Goal: Information Seeking & Learning: Learn about a topic

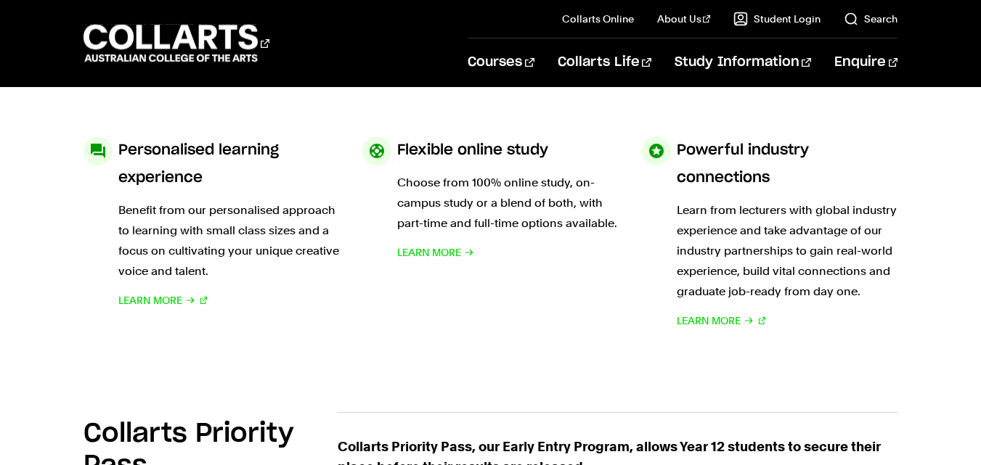
scroll to position [642, 0]
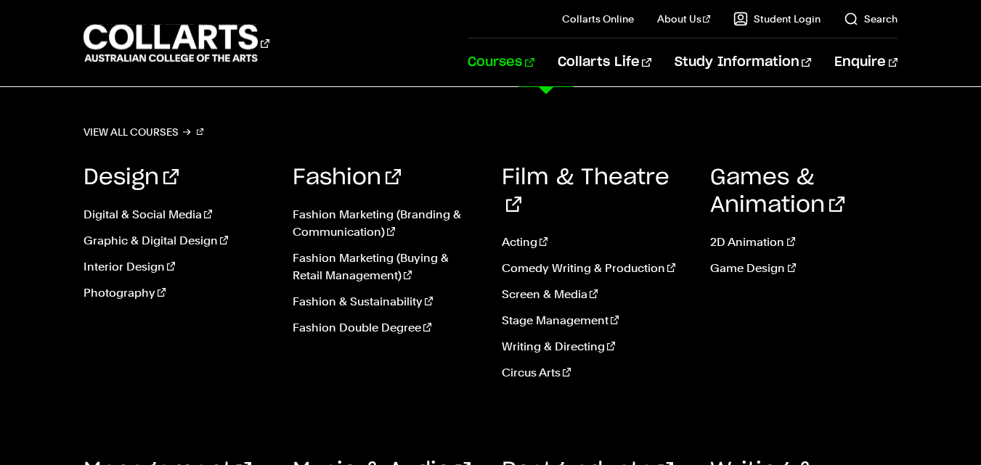
click at [534, 57] on link "Courses" at bounding box center [501, 62] width 66 height 48
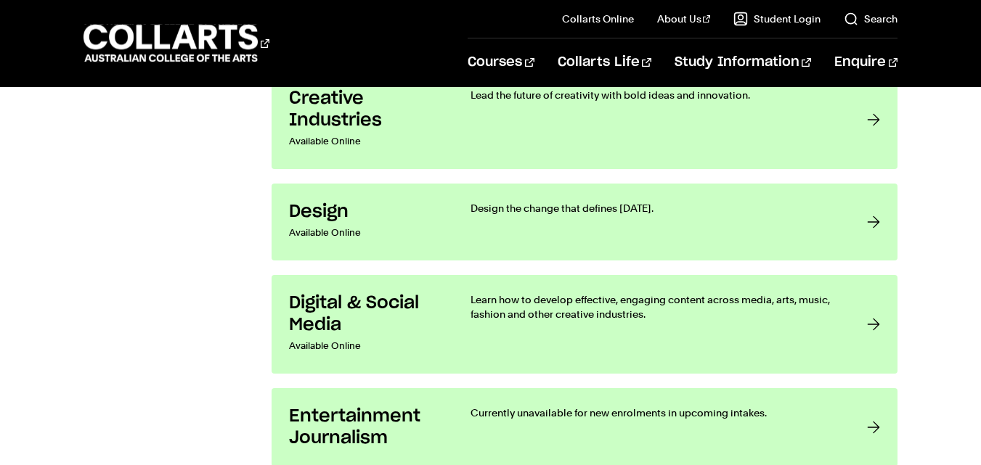
scroll to position [1204, 0]
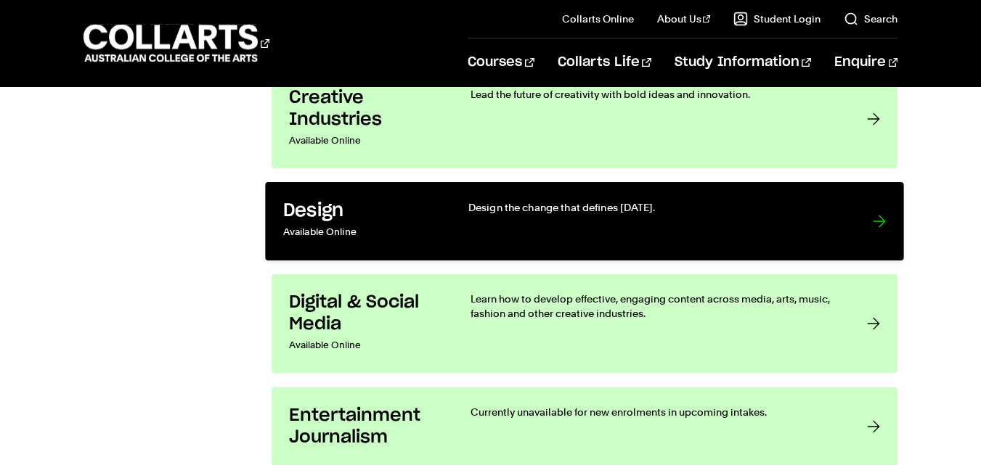
click at [873, 221] on div at bounding box center [879, 221] width 13 height 43
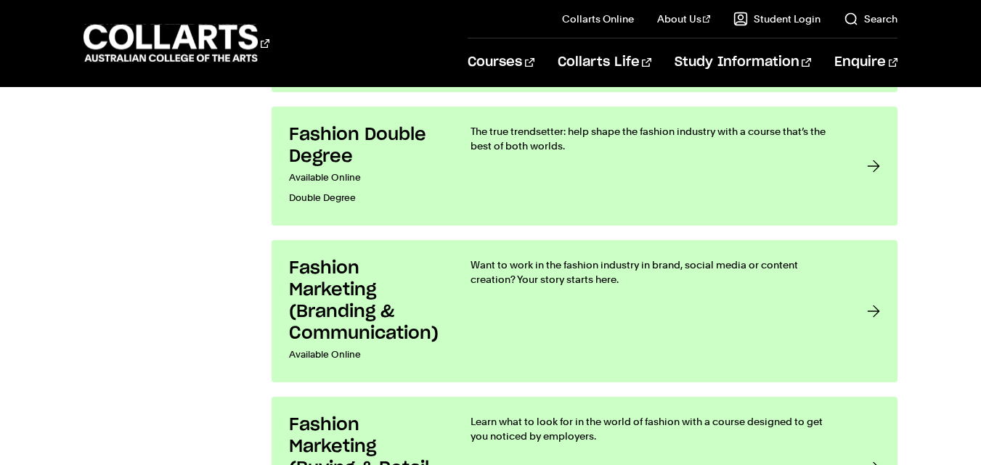
scroll to position [1900, 0]
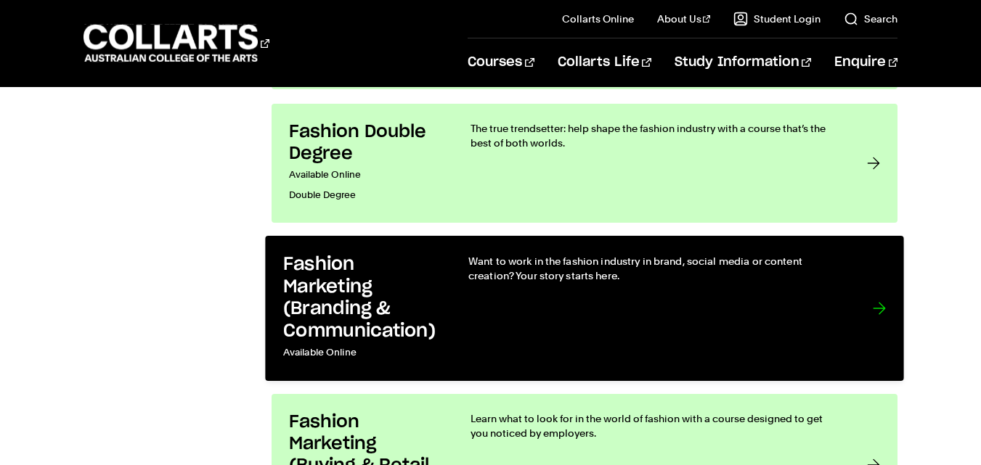
click at [489, 280] on p "Want to work in the fashion industry in brand, social media or content creation…" at bounding box center [655, 269] width 375 height 30
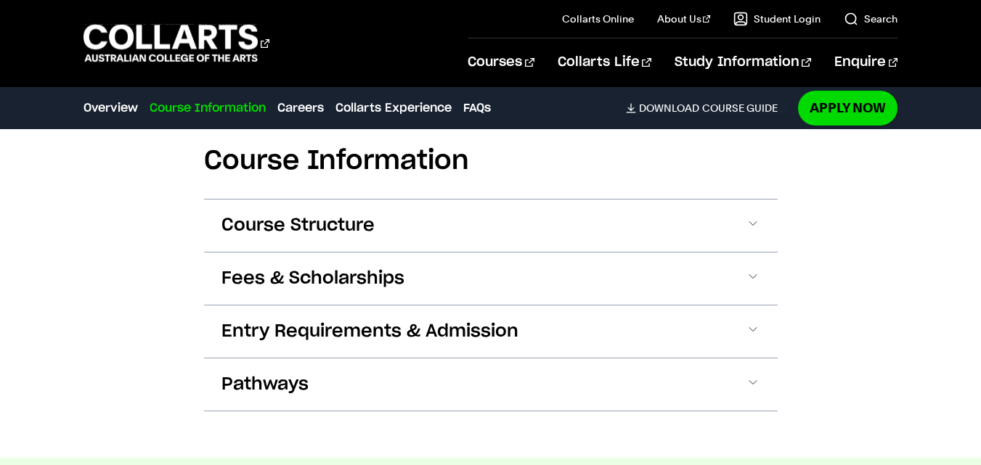
scroll to position [949, 0]
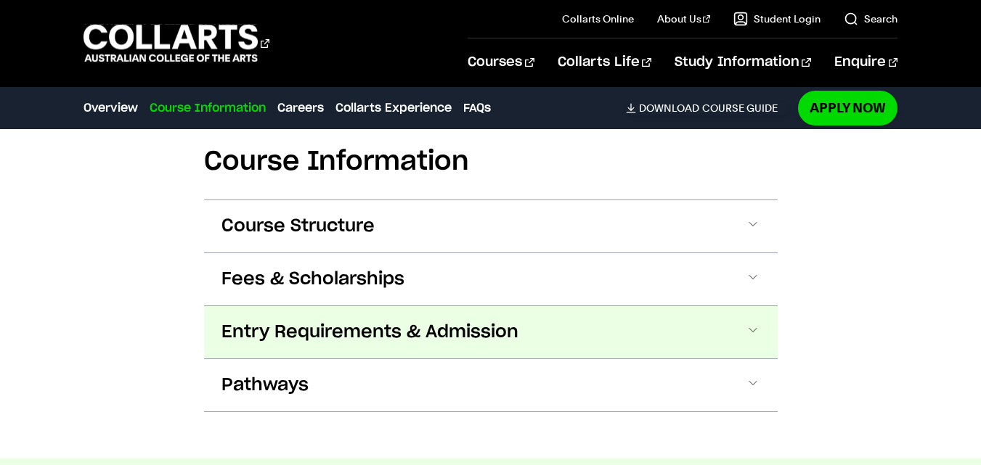
click at [755, 326] on span at bounding box center [753, 332] width 15 height 19
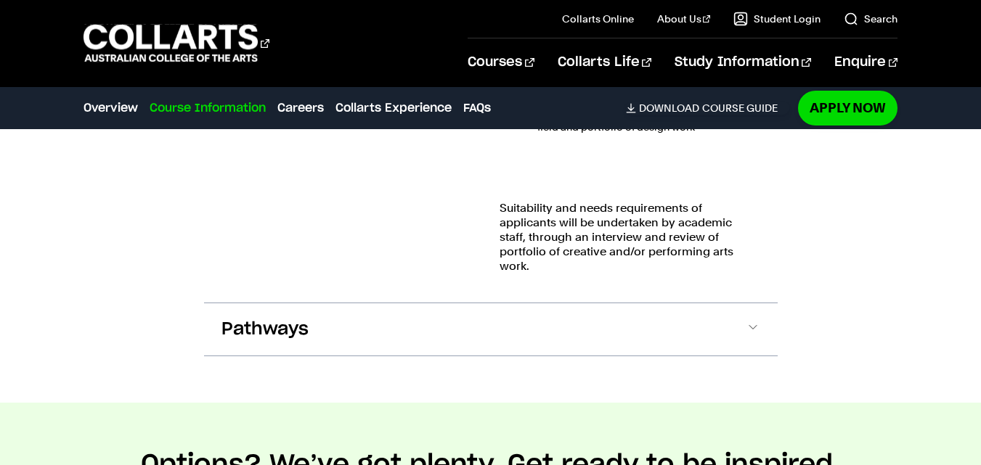
scroll to position [1483, 0]
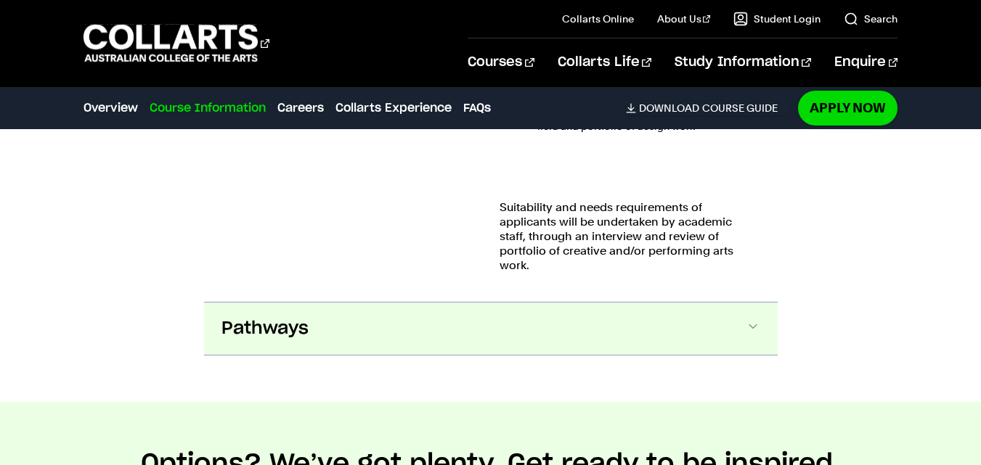
click at [750, 319] on span at bounding box center [753, 328] width 15 height 19
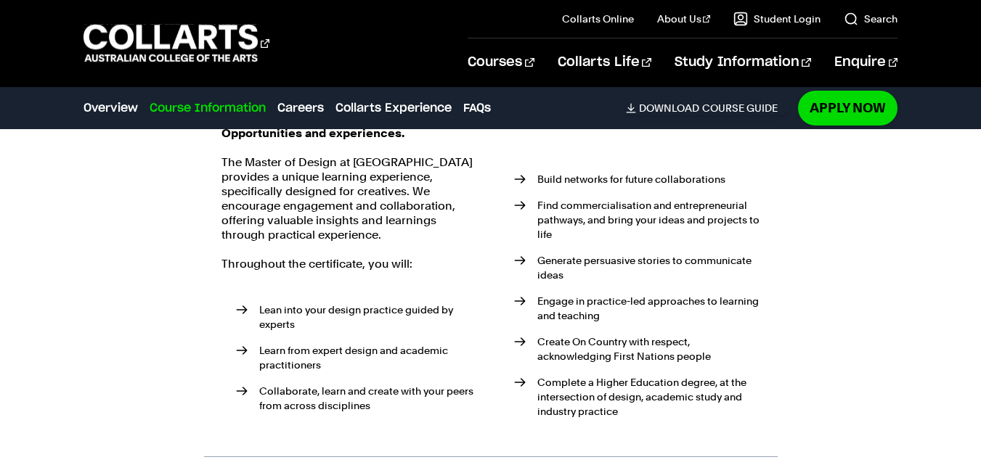
scroll to position [1727, 0]
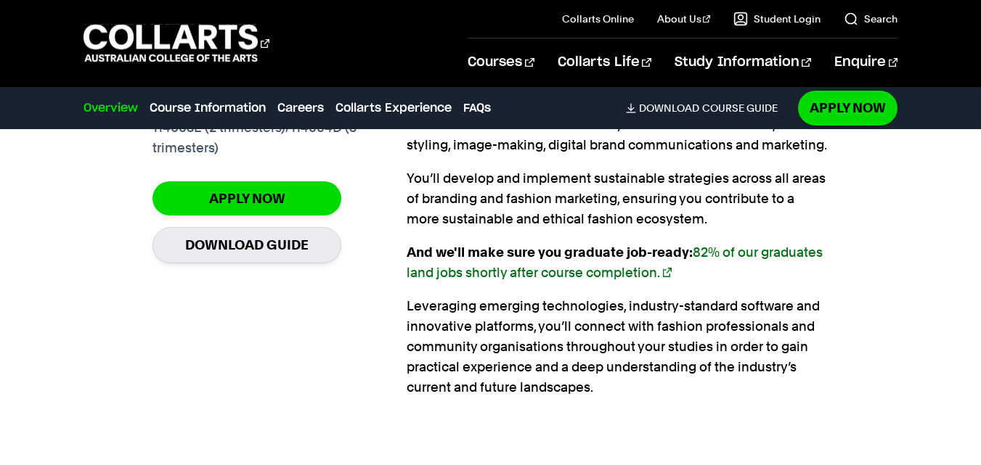
scroll to position [1182, 0]
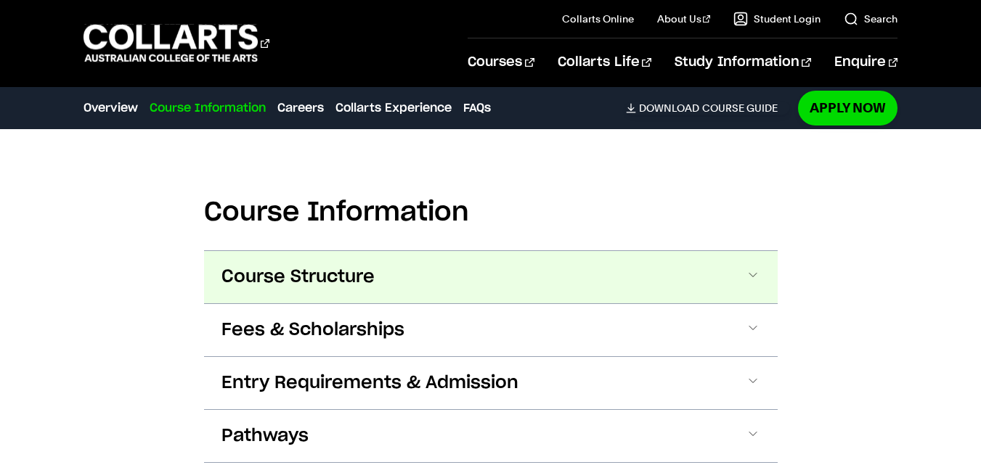
click at [758, 282] on span at bounding box center [753, 277] width 15 height 19
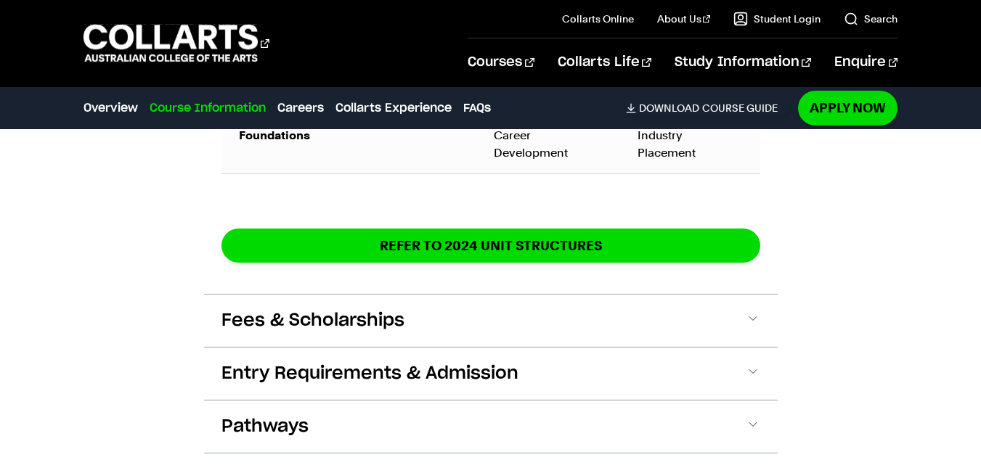
scroll to position [2677, 0]
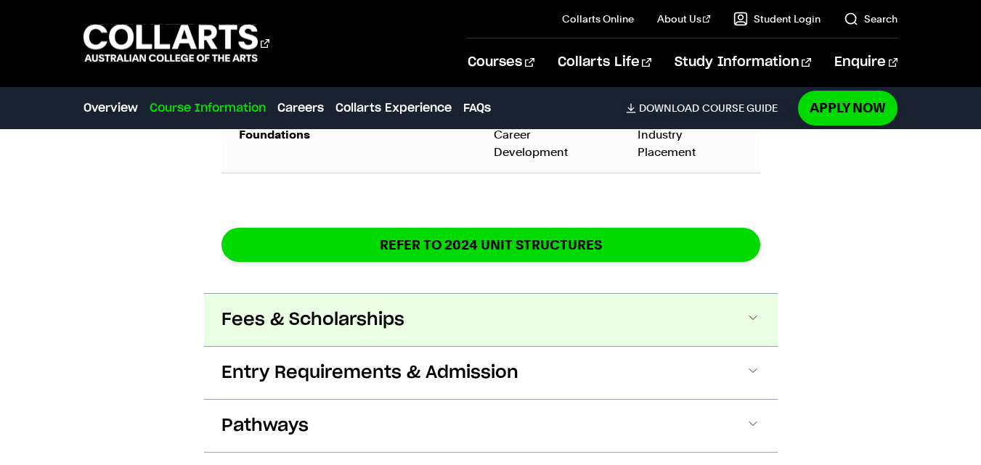
click at [753, 311] on span at bounding box center [753, 320] width 15 height 19
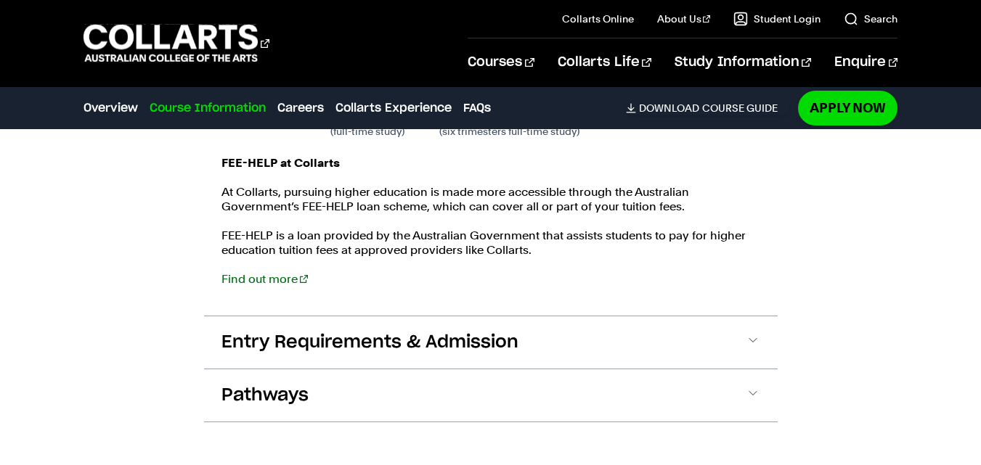
scroll to position [3039, 0]
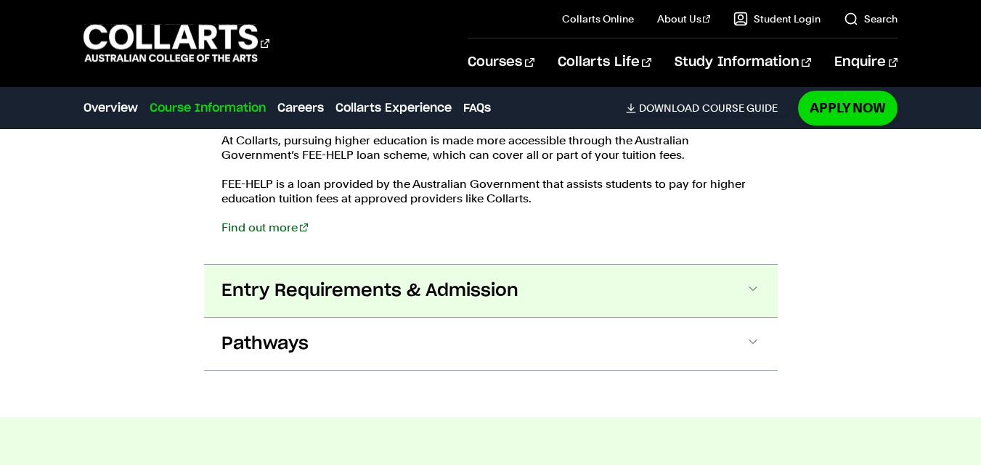
click at [759, 282] on span at bounding box center [753, 291] width 15 height 19
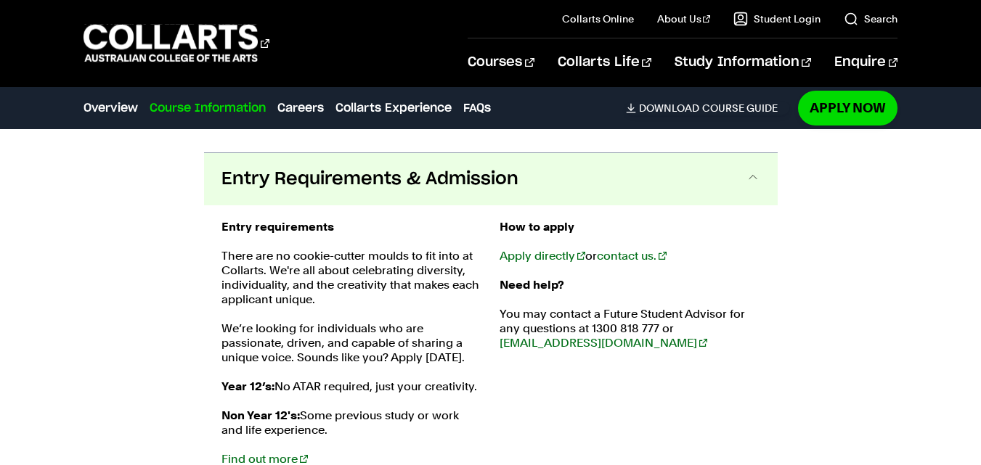
scroll to position [3207, 0]
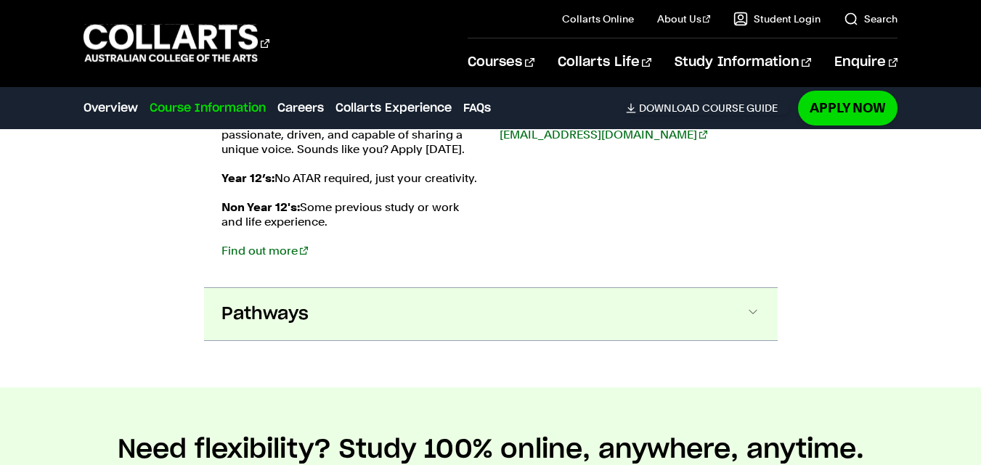
click at [715, 313] on button "Pathways" at bounding box center [491, 314] width 574 height 52
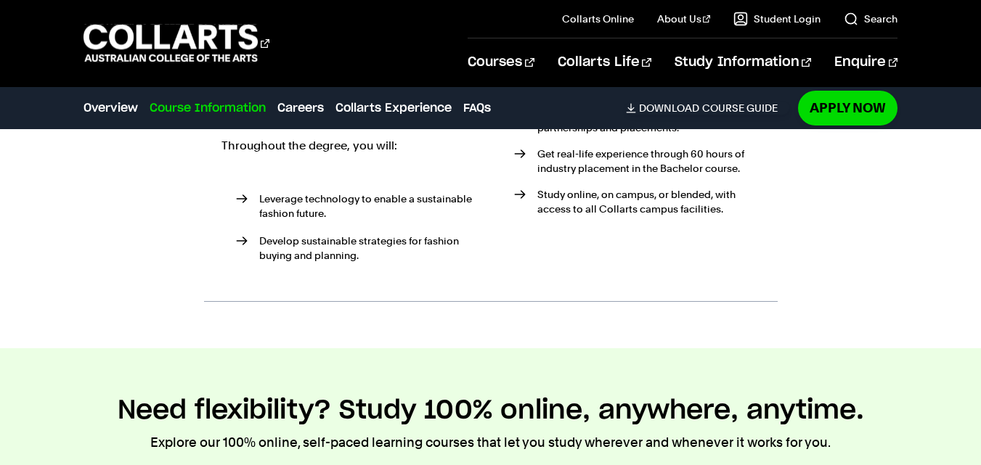
scroll to position [3787, 0]
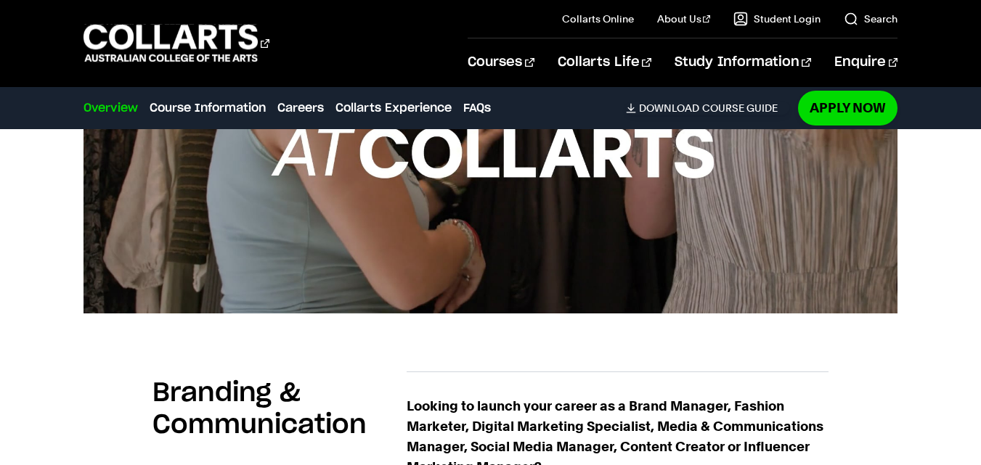
scroll to position [711, 0]
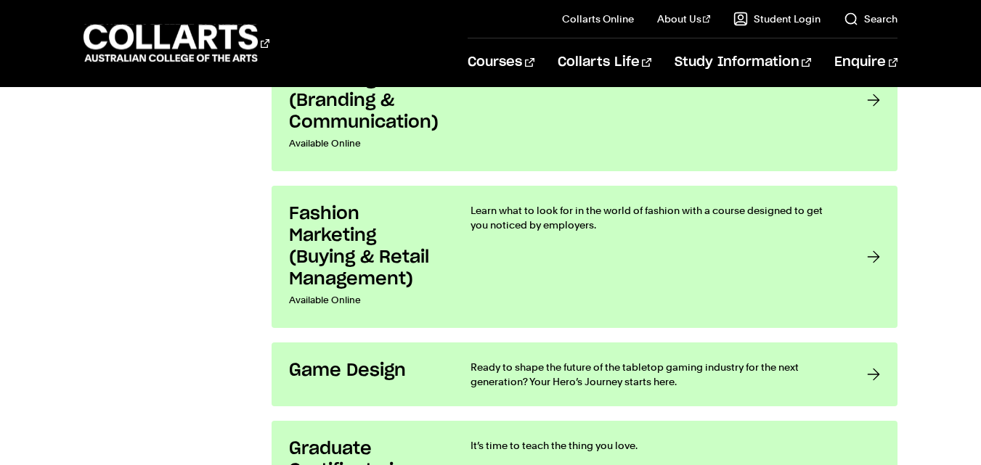
scroll to position [2110, 0]
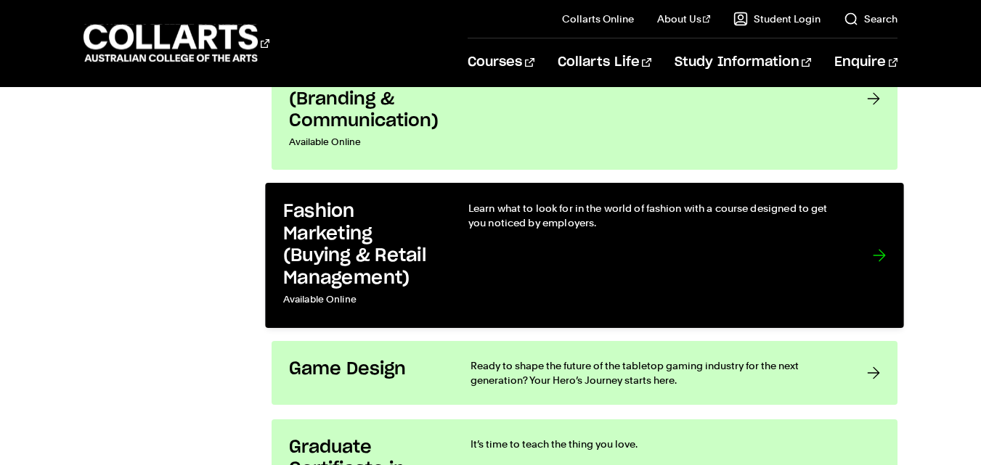
click at [389, 248] on h3 "Fashion Marketing (Buying & Retail Management)" at bounding box center [360, 245] width 155 height 89
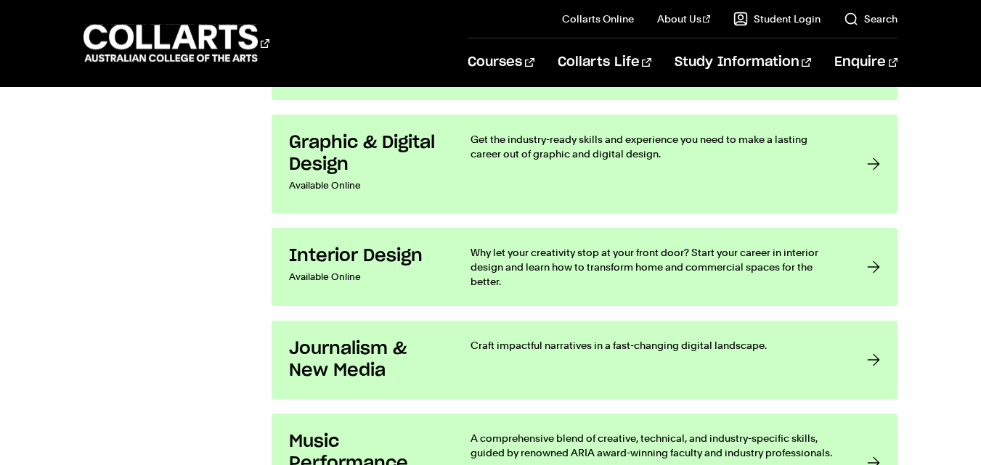
scroll to position [2575, 0]
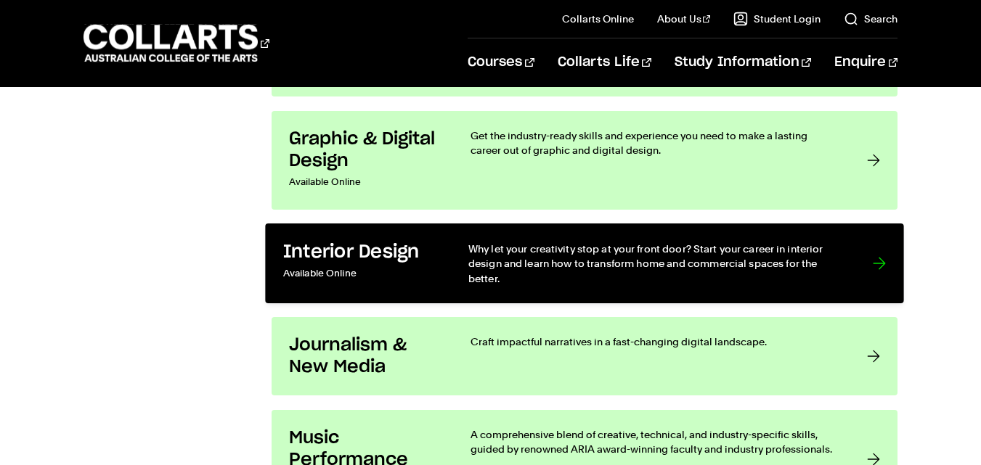
click at [881, 267] on div at bounding box center [879, 264] width 13 height 44
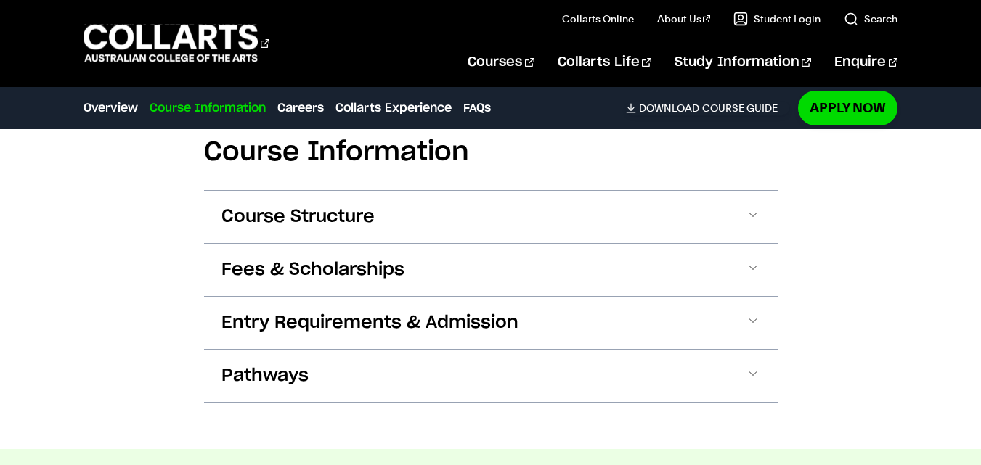
scroll to position [1470, 0]
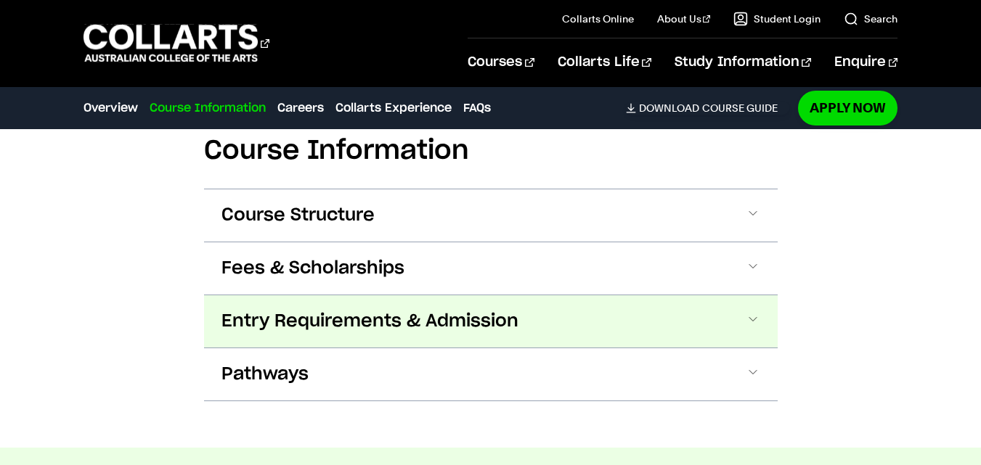
click at [760, 319] on button "Entry Requirements & Admission" at bounding box center [491, 321] width 574 height 52
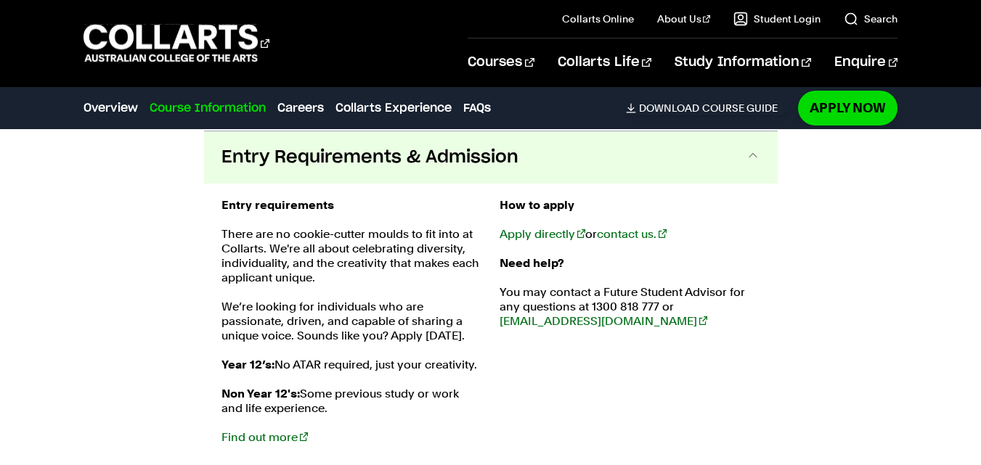
scroll to position [1635, 0]
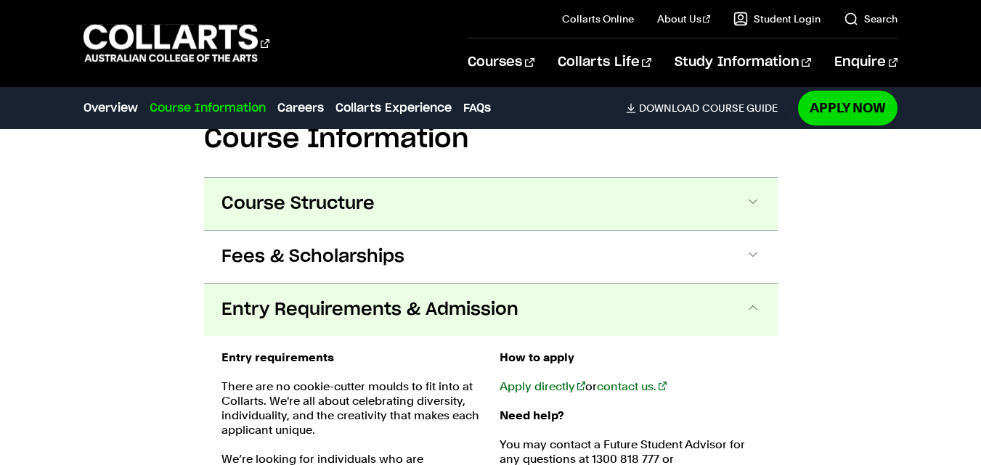
click at [749, 199] on span at bounding box center [753, 204] width 15 height 19
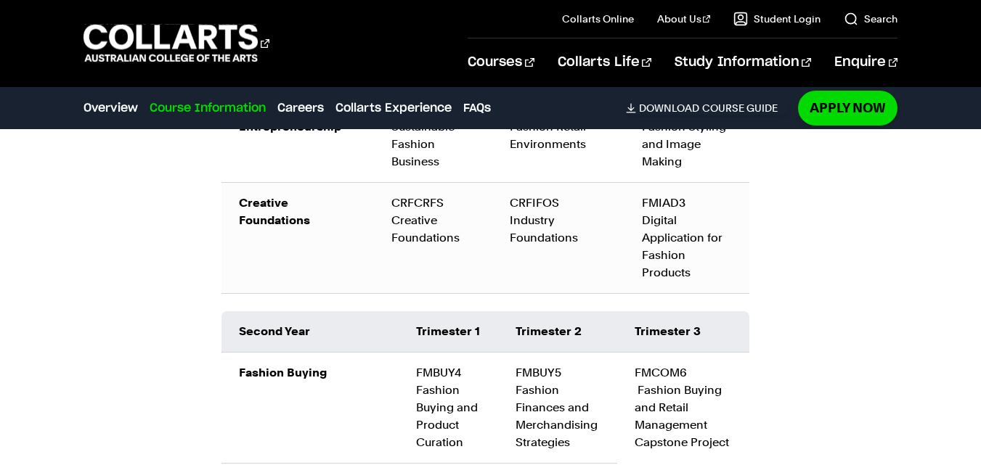
scroll to position [2051, 0]
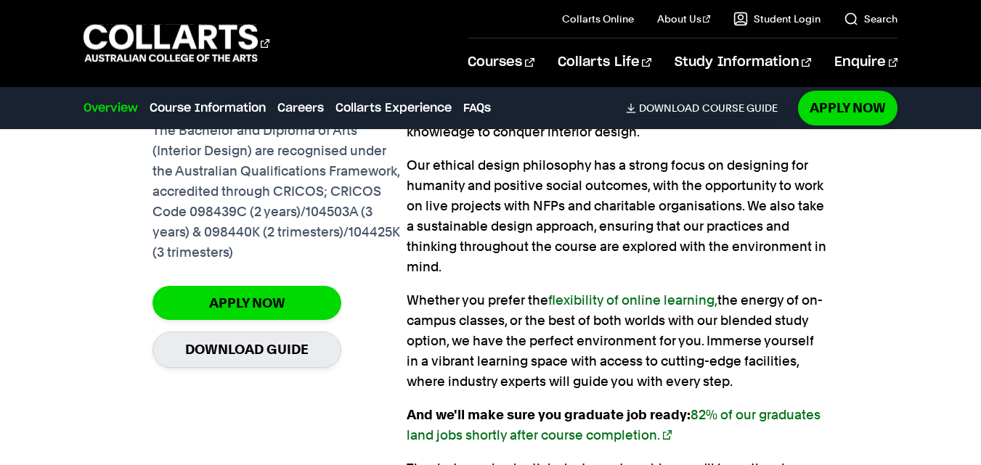
scroll to position [1141, 0]
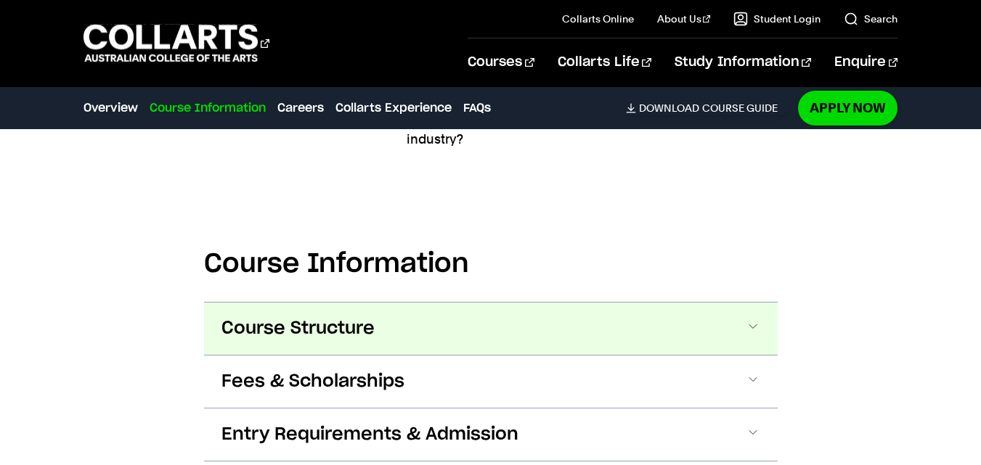
click at [755, 319] on span at bounding box center [753, 328] width 15 height 19
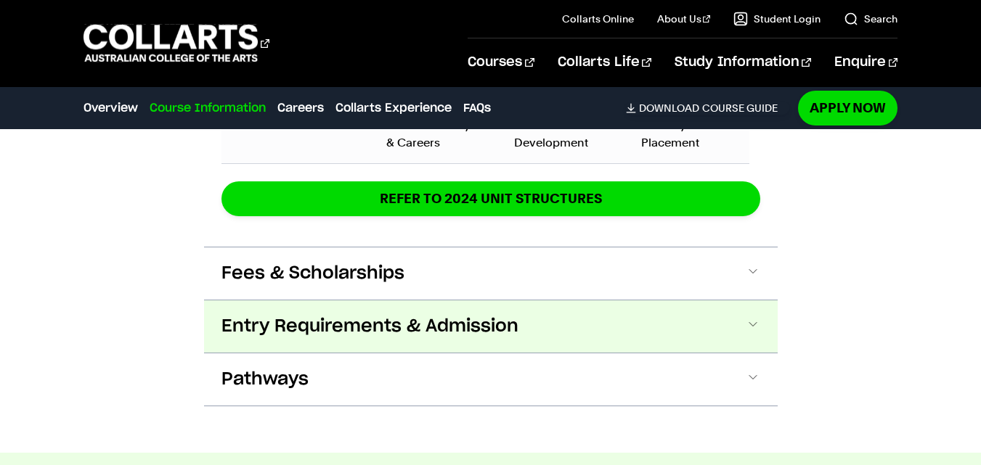
click at [751, 317] on span at bounding box center [753, 326] width 15 height 19
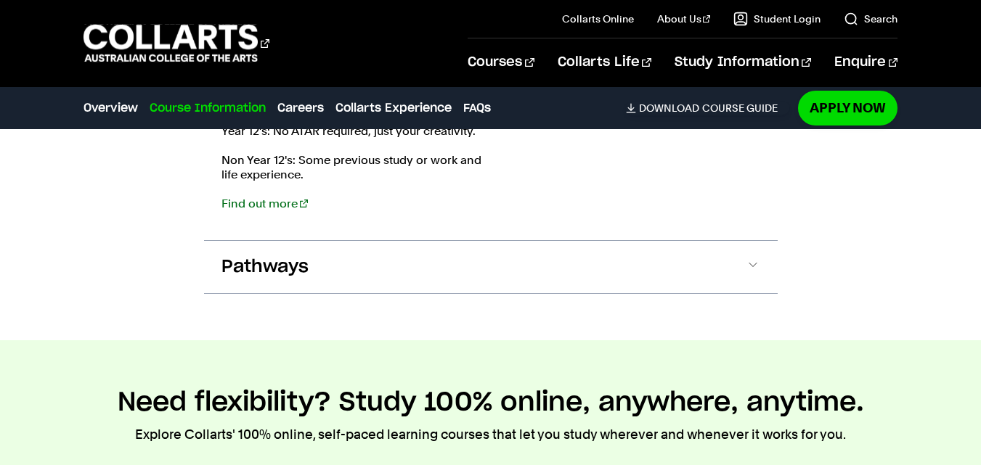
scroll to position [3075, 0]
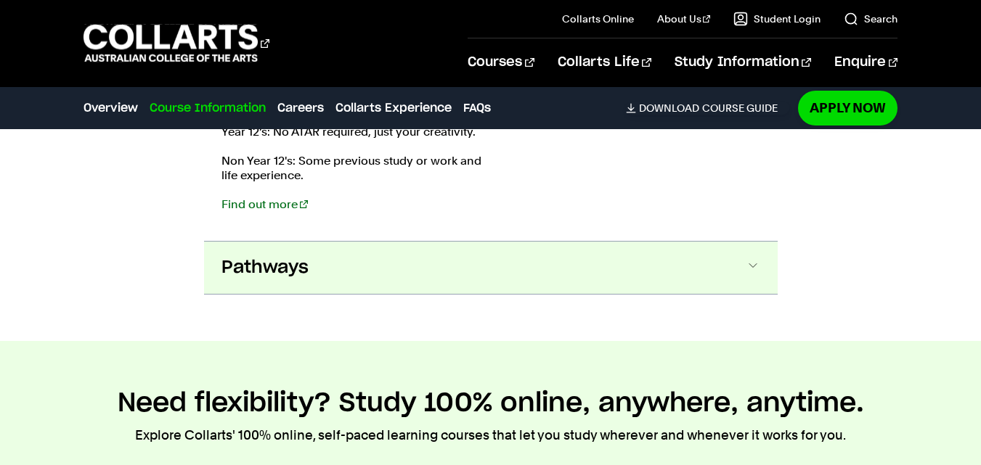
click at [745, 265] on button "Pathways" at bounding box center [491, 268] width 574 height 52
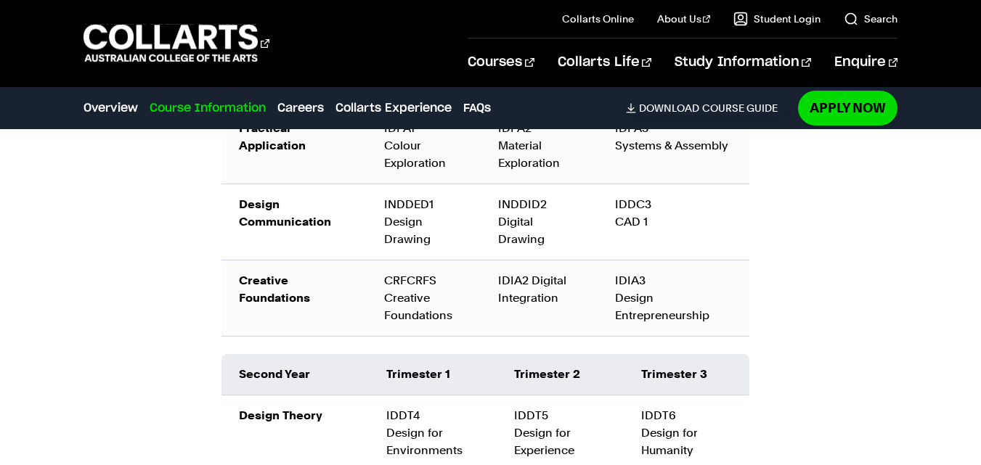
scroll to position [2153, 0]
click at [311, 110] on link "Careers" at bounding box center [300, 107] width 46 height 17
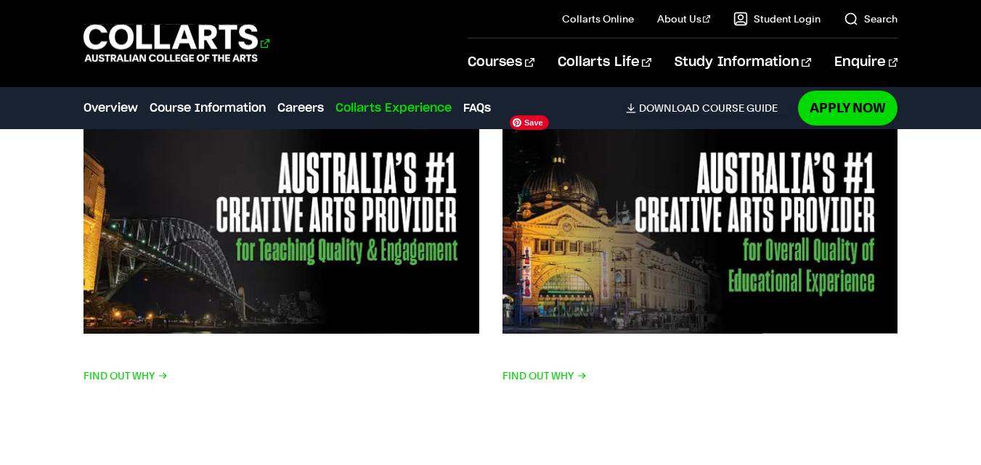
scroll to position [4700, 0]
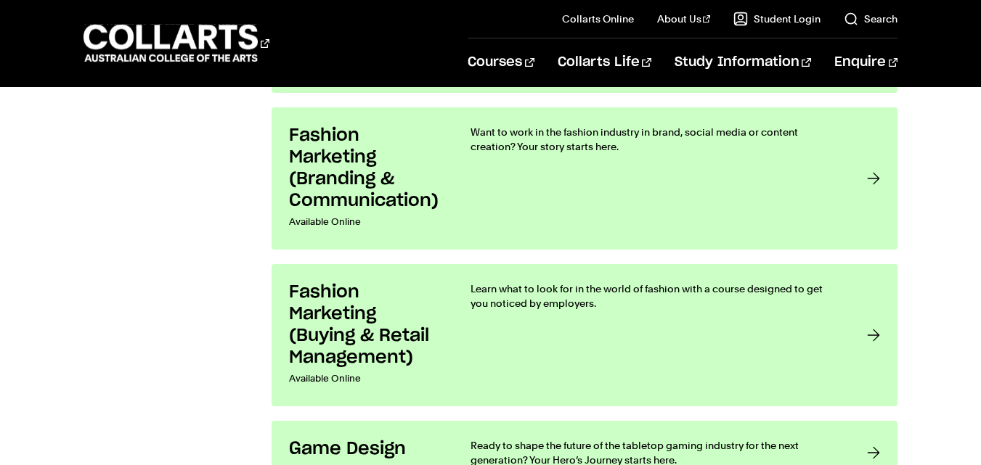
scroll to position [2044, 0]
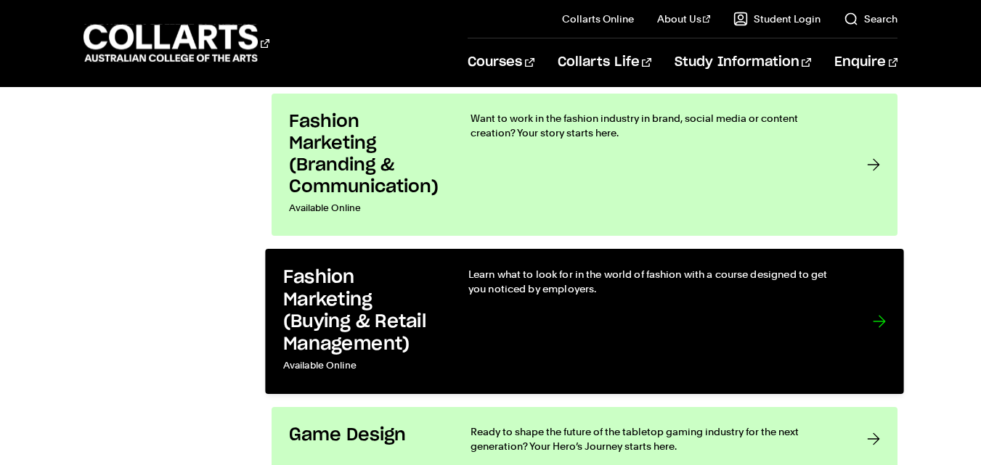
click at [431, 301] on h3 "Fashion Marketing (Buying & Retail Management)" at bounding box center [360, 311] width 155 height 89
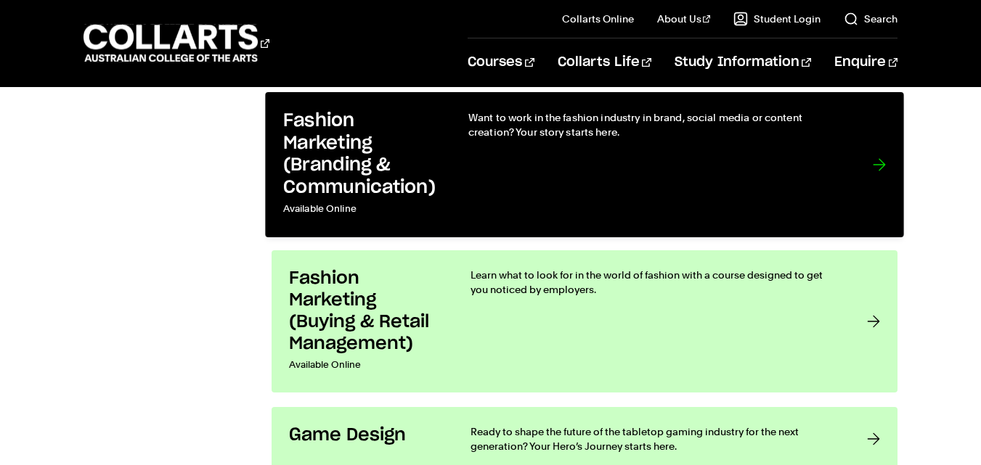
click at [329, 206] on p "Available Online" at bounding box center [360, 209] width 155 height 21
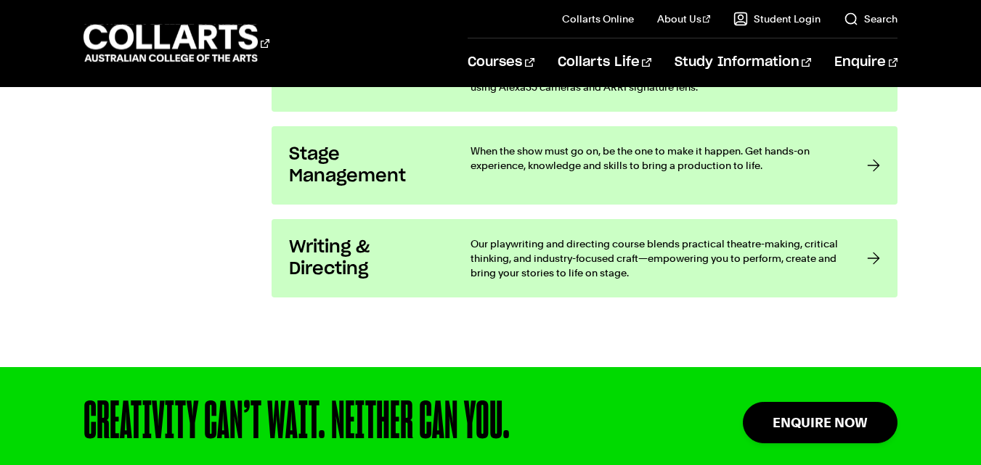
scroll to position [3257, 0]
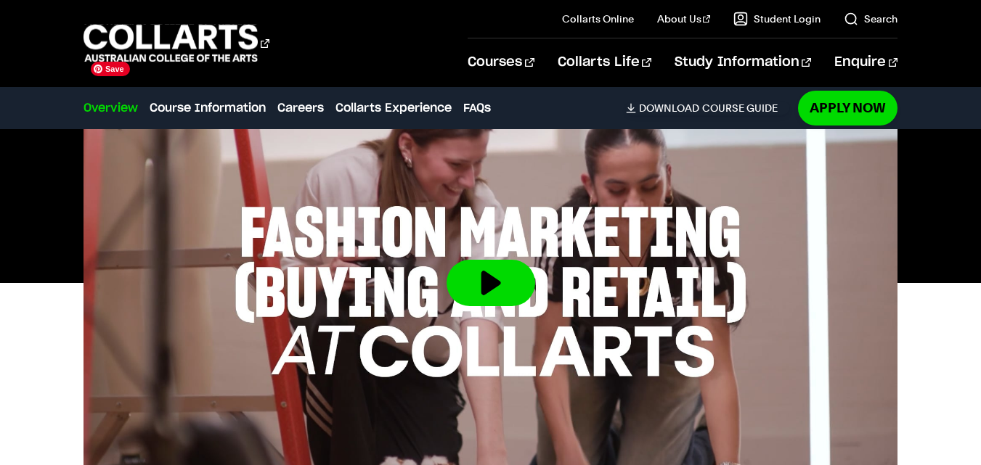
scroll to position [528, 0]
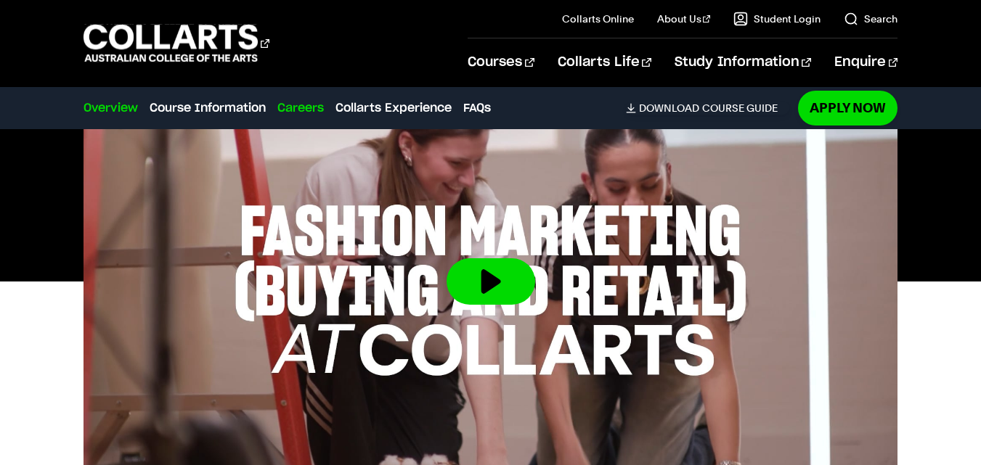
click at [319, 107] on link "Careers" at bounding box center [300, 107] width 46 height 17
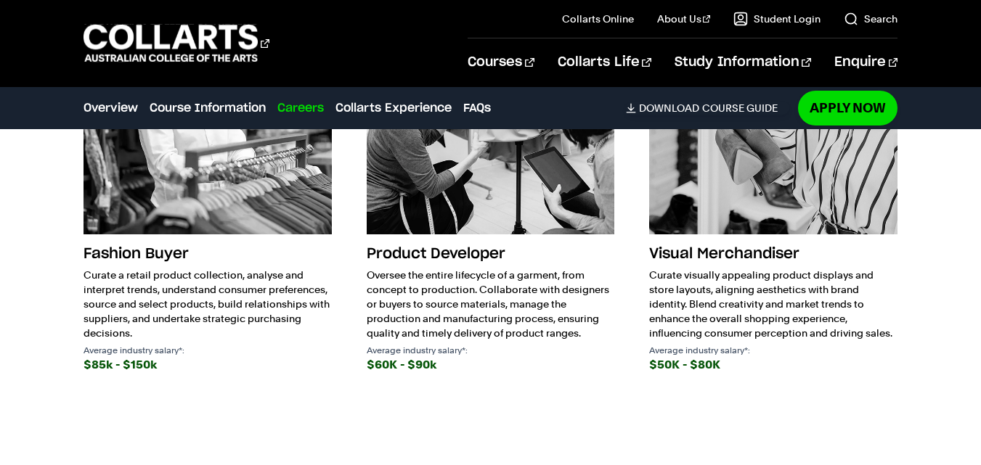
scroll to position [2360, 0]
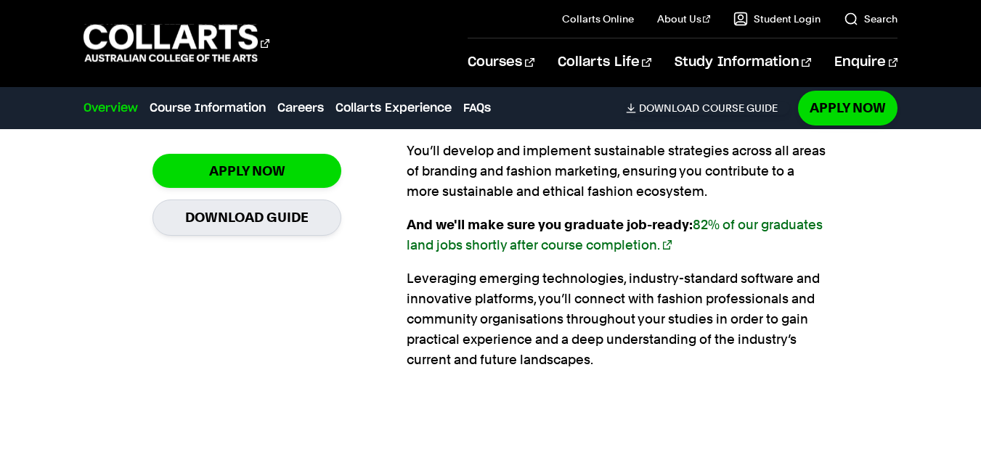
scroll to position [1210, 0]
click at [298, 106] on link "Careers" at bounding box center [300, 107] width 46 height 17
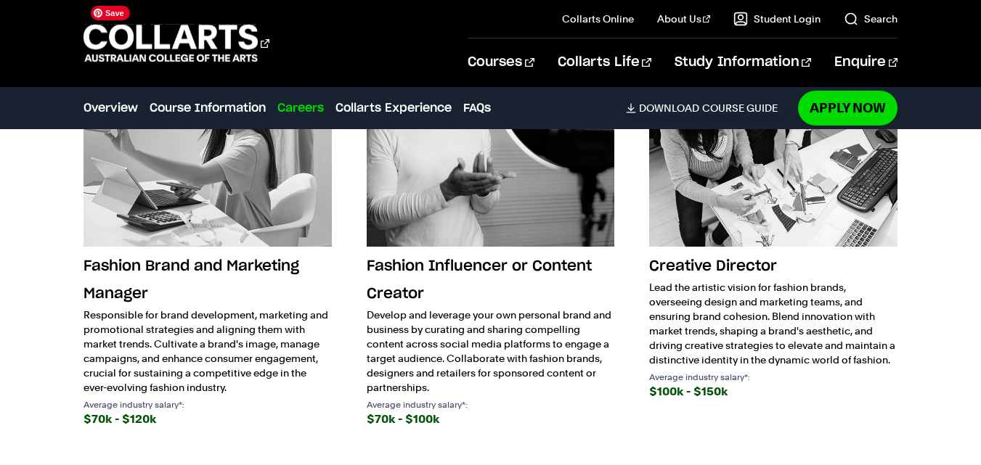
scroll to position [2358, 0]
